Goal: Information Seeking & Learning: Learn about a topic

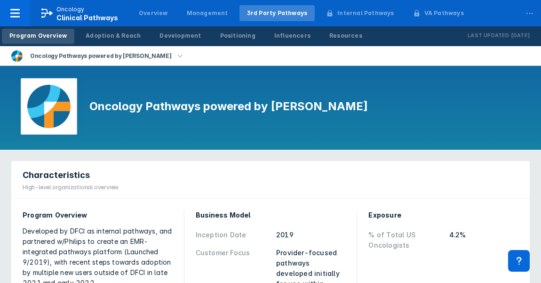
click at [294, 176] on div "Characteristics High-level organizational overview" at bounding box center [270, 180] width 519 height 38
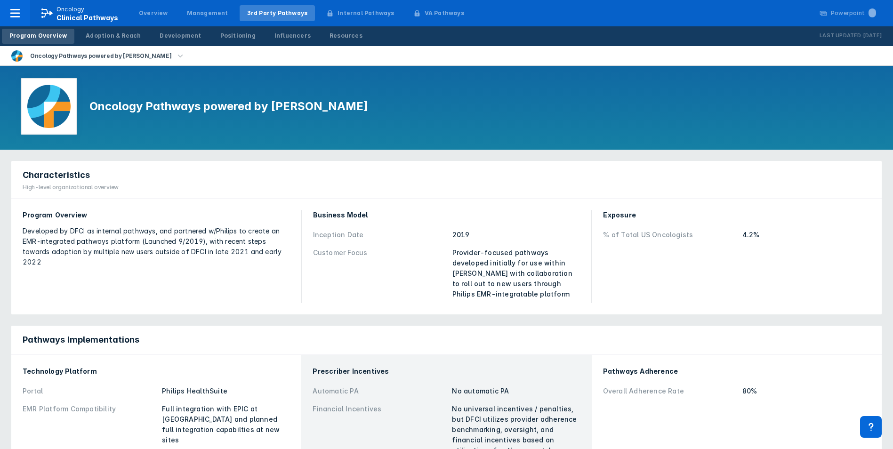
click at [257, 64] on div "Oncology Pathways powered by [PERSON_NAME]" at bounding box center [446, 56] width 893 height 20
click at [118, 38] on div "Adoption & Reach" at bounding box center [113, 36] width 55 height 8
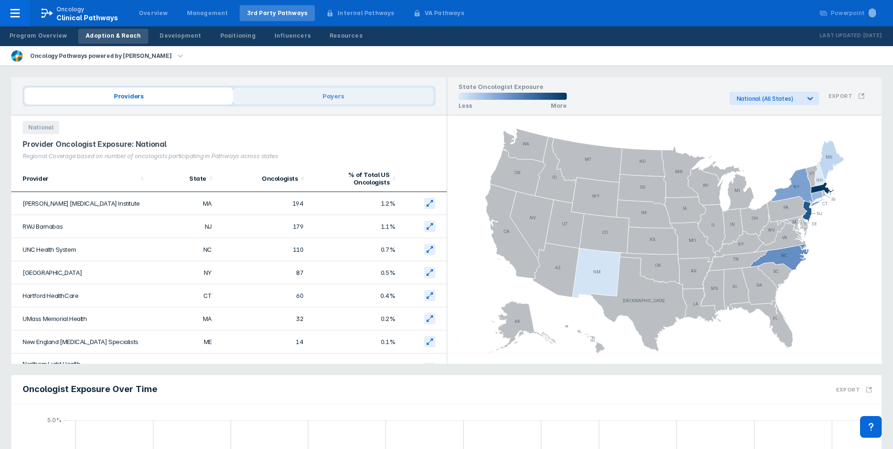
click at [298, 99] on span "Payers" at bounding box center [333, 96] width 201 height 17
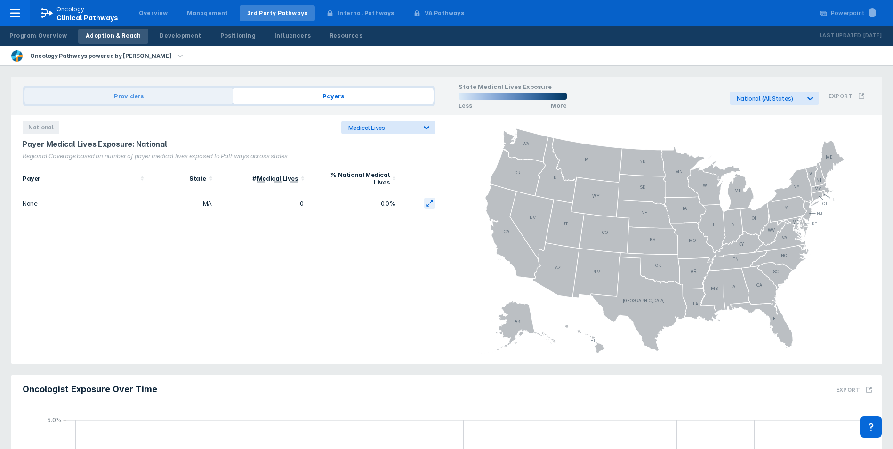
click at [203, 100] on span "Providers" at bounding box center [128, 96] width 209 height 17
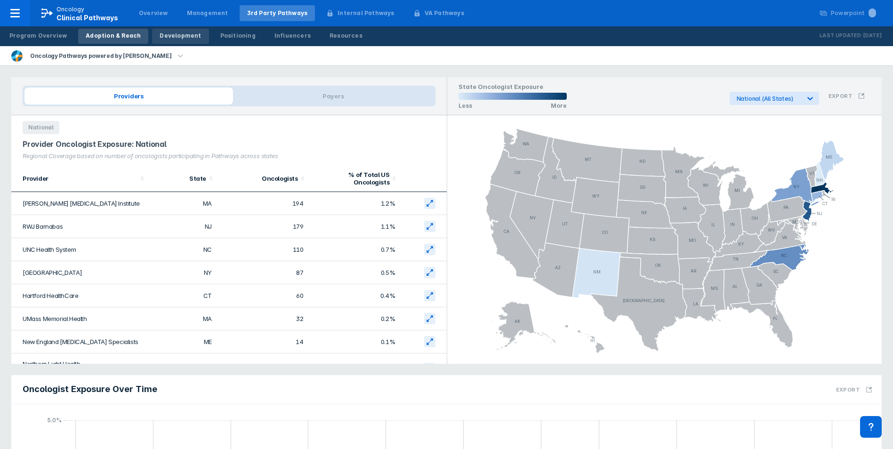
click at [170, 36] on div "Development" at bounding box center [180, 36] width 41 height 8
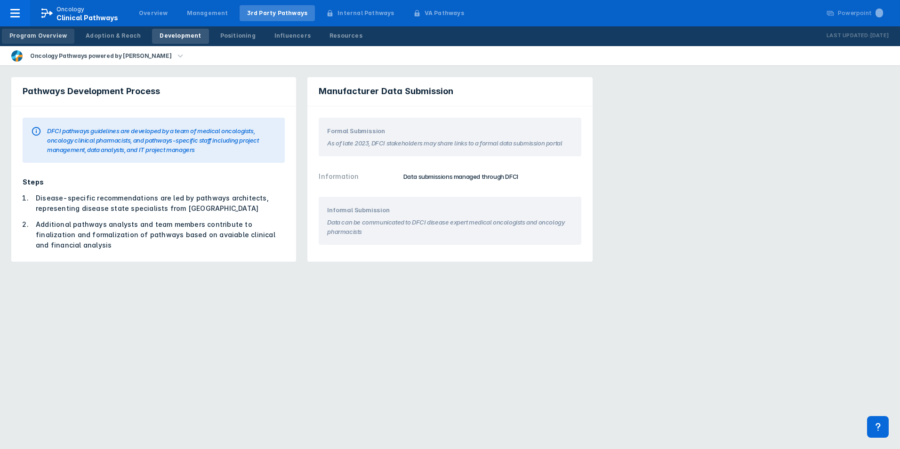
click at [24, 36] on div "Program Overview" at bounding box center [37, 36] width 57 height 8
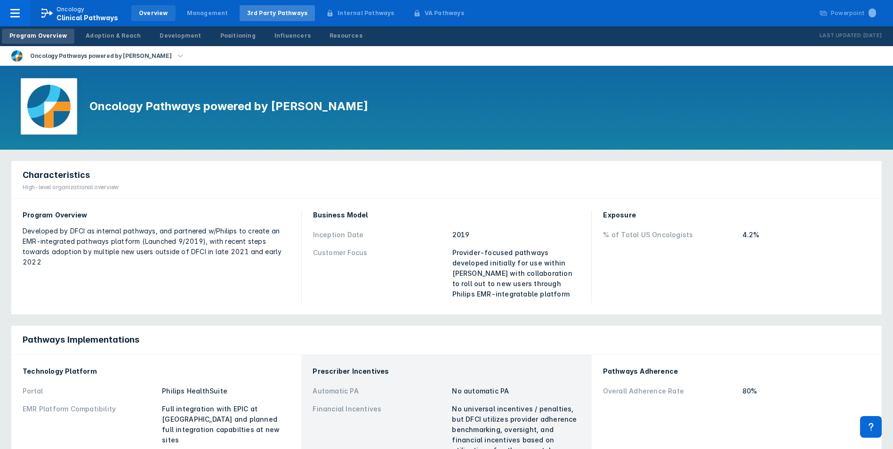
click at [148, 14] on div "Overview" at bounding box center [153, 13] width 29 height 8
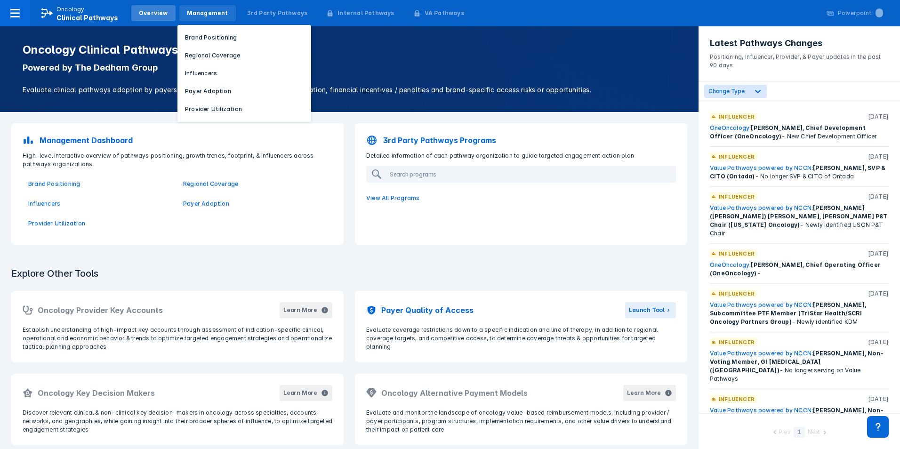
click at [203, 13] on div "Management" at bounding box center [207, 13] width 41 height 8
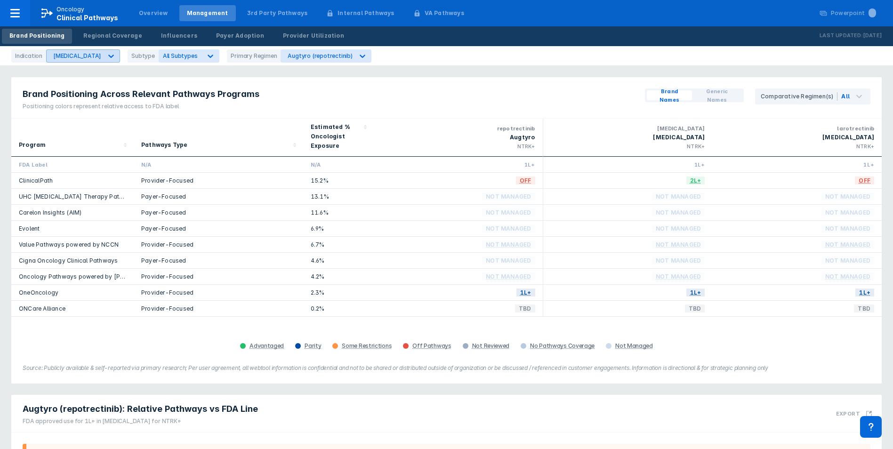
click at [88, 60] on div "Breast Cancer" at bounding box center [75, 56] width 56 height 12
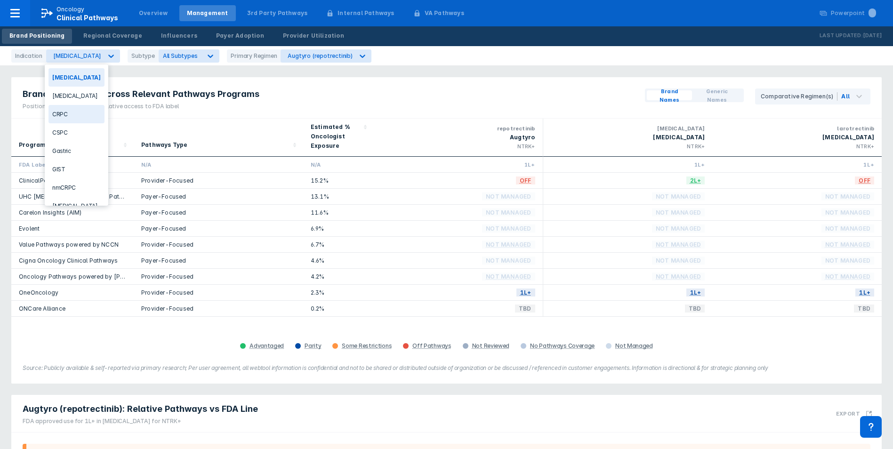
click at [76, 110] on div "CRPC" at bounding box center [76, 114] width 56 height 18
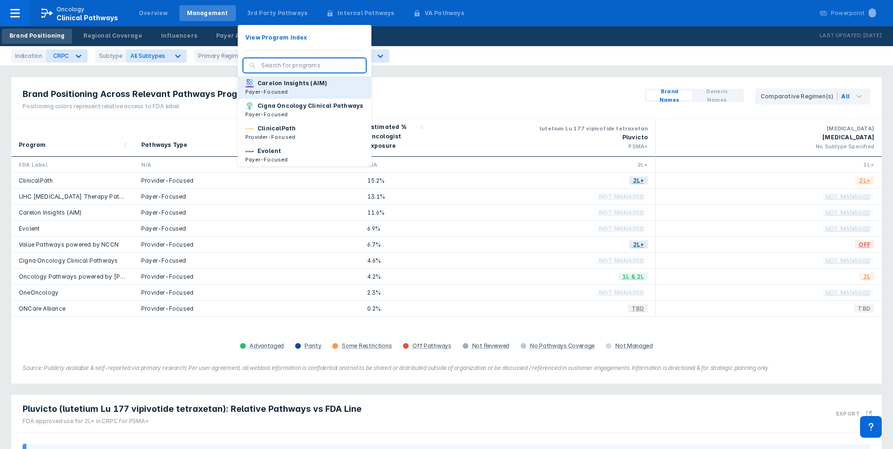
click at [285, 91] on p "Payer-Focused" at bounding box center [286, 92] width 82 height 8
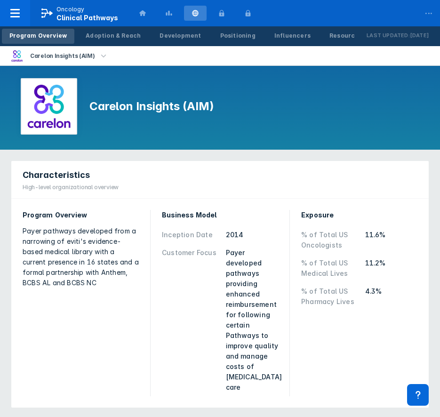
click at [83, 316] on div "Program Overview Payer pathways developed from a narrowing of eviti's evidence-…" at bounding box center [81, 303] width 128 height 198
click at [119, 38] on div "Adoption & Reach" at bounding box center [113, 36] width 55 height 8
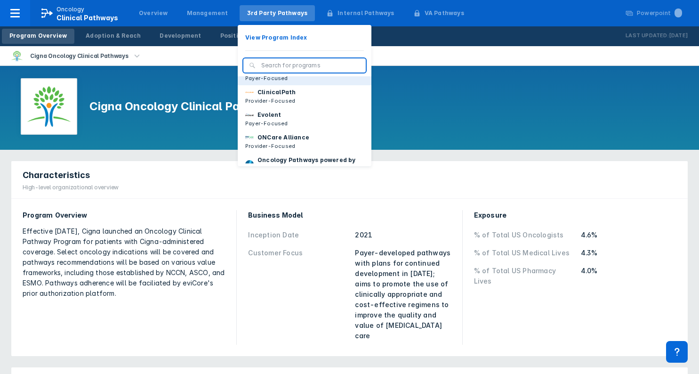
scroll to position [37, 0]
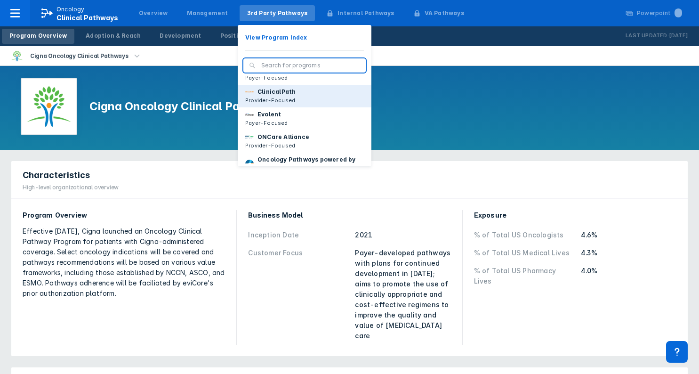
click at [266, 104] on p "Provider-Focused" at bounding box center [270, 100] width 50 height 8
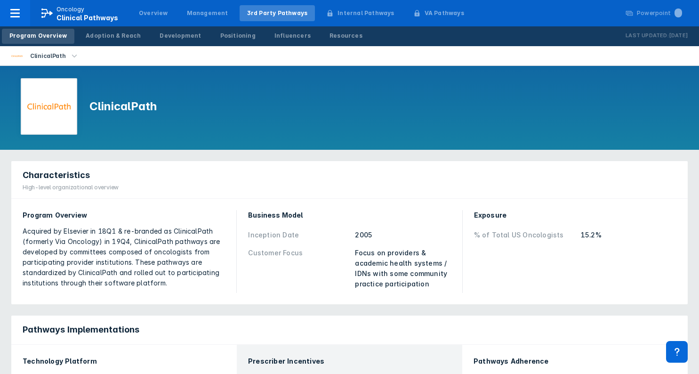
click at [72, 56] on icon "button" at bounding box center [74, 55] width 5 height 3
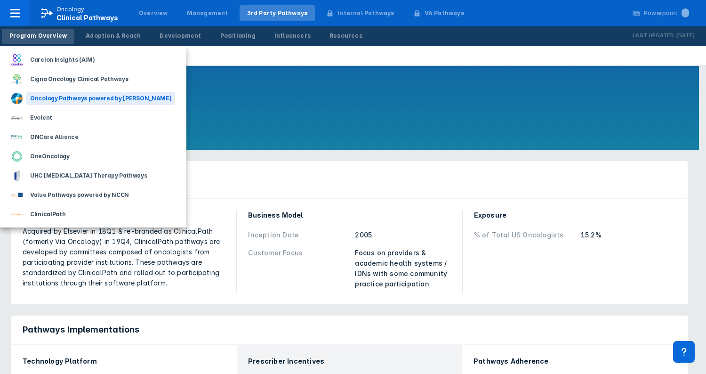
click at [66, 94] on div "Oncology Pathways powered by [PERSON_NAME]" at bounding box center [100, 98] width 149 height 13
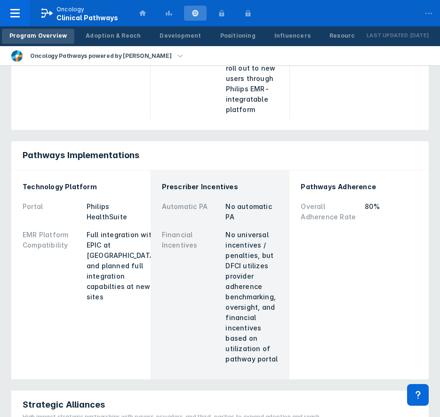
scroll to position [279, 0]
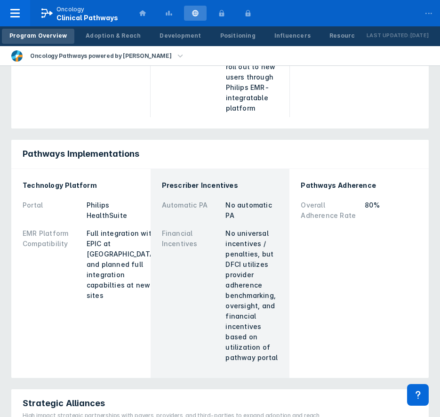
click at [44, 122] on div "Characteristics High-level organizational overview Program Overview Developed b…" at bounding box center [220, 5] width 429 height 258
click at [98, 134] on div "Pathways Implementations Technology Platform Portal Philips HealthSuite EMR Pla…" at bounding box center [220, 258] width 429 height 249
click at [268, 157] on div "Pathways Implementations" at bounding box center [219, 154] width 417 height 29
click at [121, 91] on div "Program Overview Developed by DFCI as internal pathways, and partnered w/Philip…" at bounding box center [81, 24] width 128 height 198
click at [109, 31] on link "Adoption & Reach" at bounding box center [113, 36] width 70 height 15
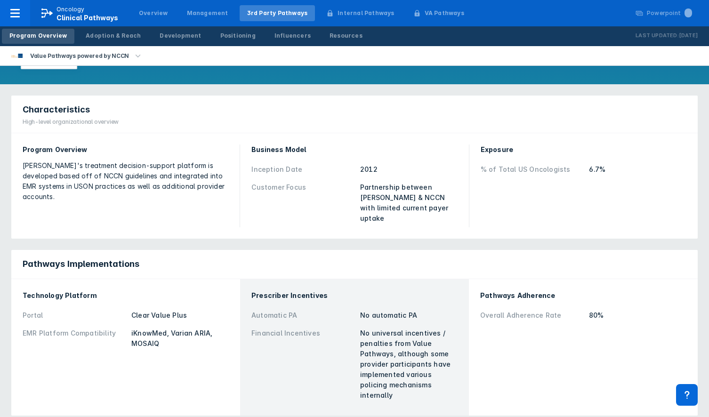
scroll to position [73, 0]
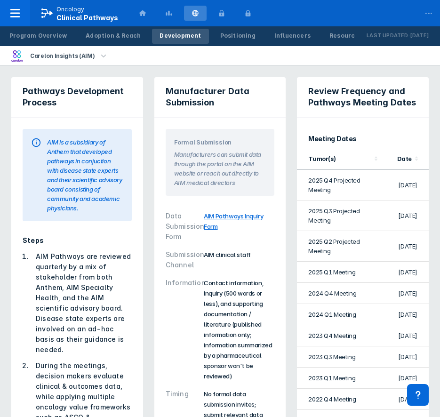
click at [46, 307] on li "AIM Pathways are reviewed quarterly by a mix of stakeholder from both Anthem, A…" at bounding box center [81, 303] width 102 height 104
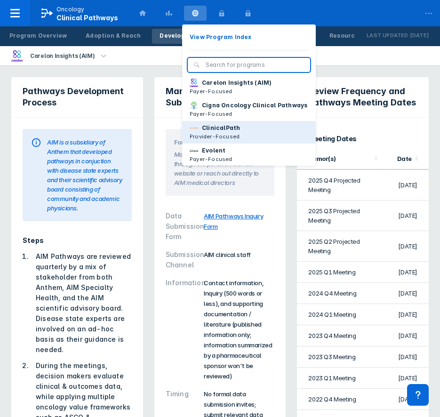
click at [214, 132] on p "ClinicalPath" at bounding box center [221, 128] width 38 height 8
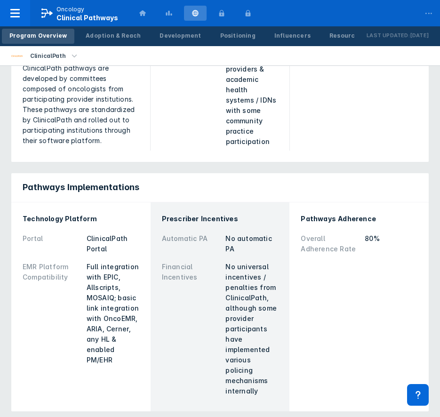
scroll to position [201, 0]
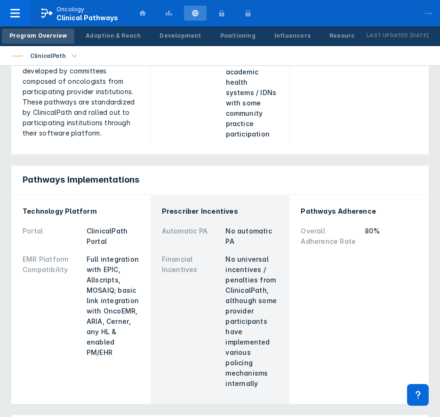
click at [93, 137] on div "Acquired by Elsevier in 18Q1 & re-branded as ClinicalPath (formerly Via Oncolog…" at bounding box center [81, 81] width 116 height 114
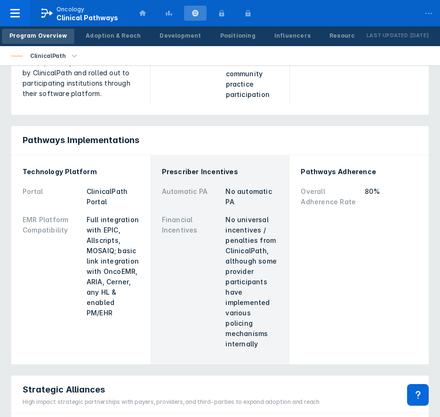
scroll to position [241, 0]
